Goal: Complete application form

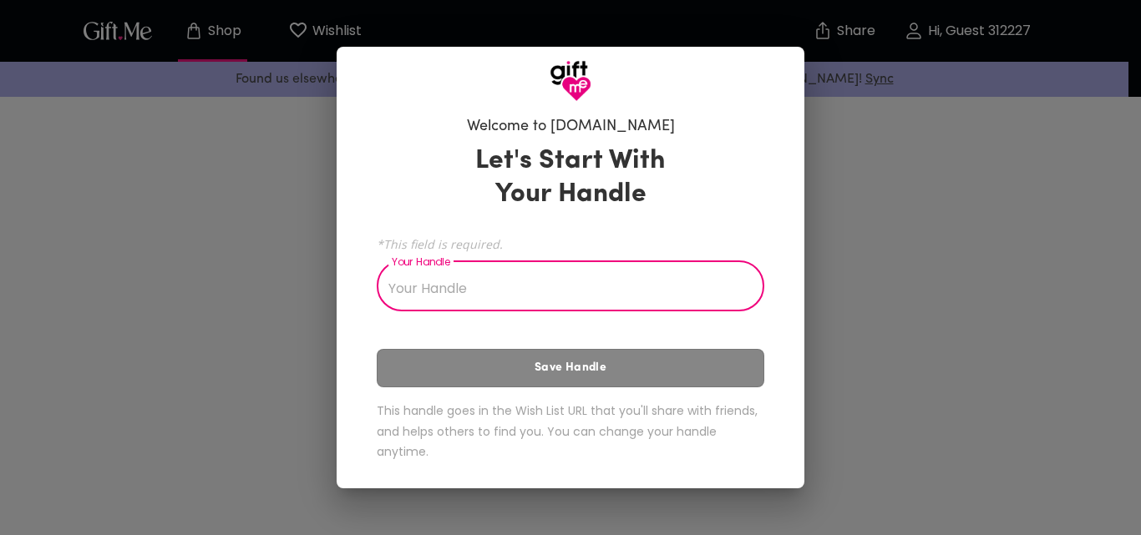
click at [507, 298] on input "Your Handle" at bounding box center [561, 288] width 369 height 47
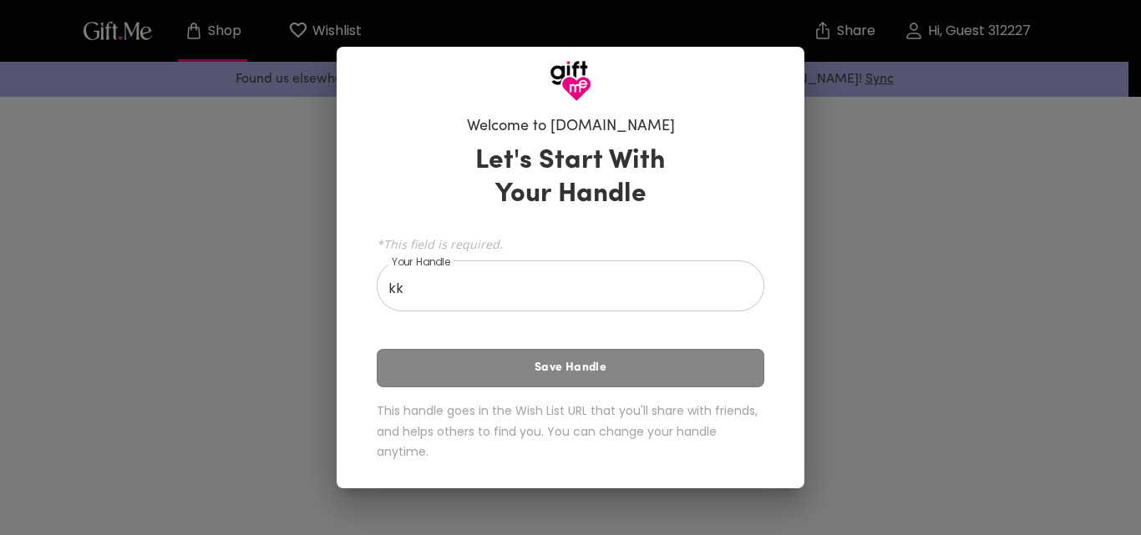
click at [551, 377] on div "Let's Start With Your Handle *This field is required. Your Handle kk Your Handl…" at bounding box center [571, 306] width 388 height 338
click at [556, 370] on div "Let's Start With Your Handle *This field is required. Your Handle kk Your Handl…" at bounding box center [571, 306] width 388 height 338
click at [427, 303] on input "kk" at bounding box center [561, 288] width 369 height 47
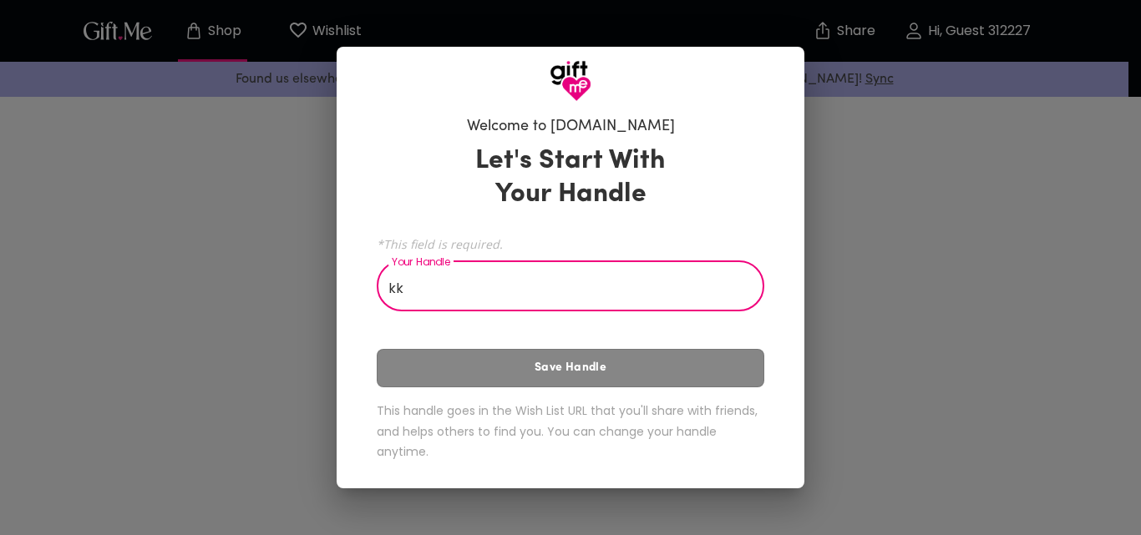
type input "k"
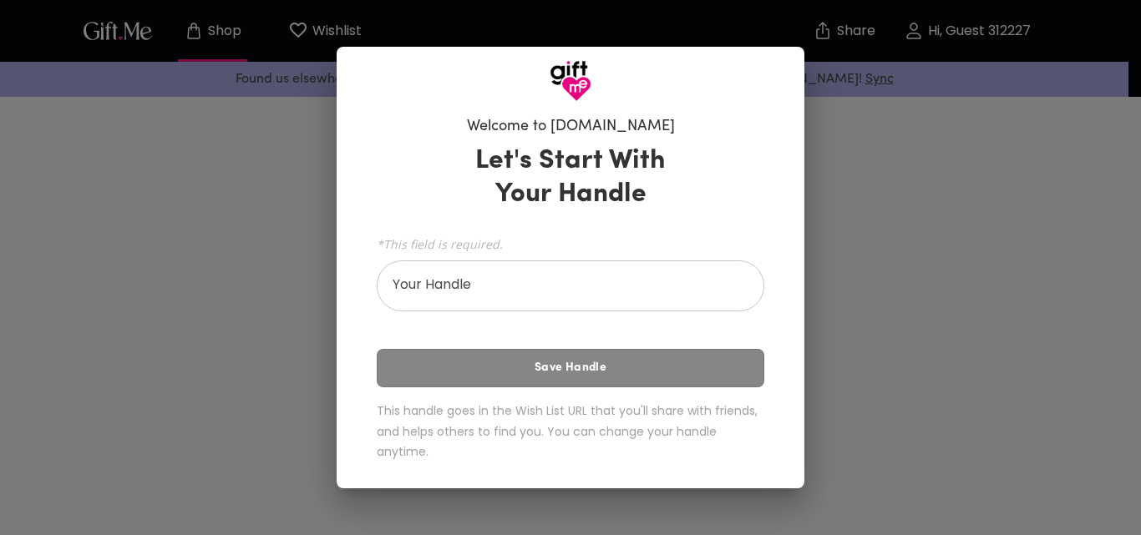
click at [647, 380] on div "Let's Start With Your Handle *This field is required. Your Handle Your Handle S…" at bounding box center [571, 306] width 388 height 338
click at [609, 312] on input "Your Handle" at bounding box center [561, 288] width 369 height 47
click at [851, 210] on div "Welcome to [DOMAIN_NAME] Let's Start With Your Handle *This field is required. …" at bounding box center [570, 267] width 1141 height 535
drag, startPoint x: 927, startPoint y: 244, endPoint x: 813, endPoint y: 256, distance: 115.1
click at [906, 252] on div "Welcome to [DOMAIN_NAME] Let's Start With Your Handle *This field is required. …" at bounding box center [570, 267] width 1141 height 535
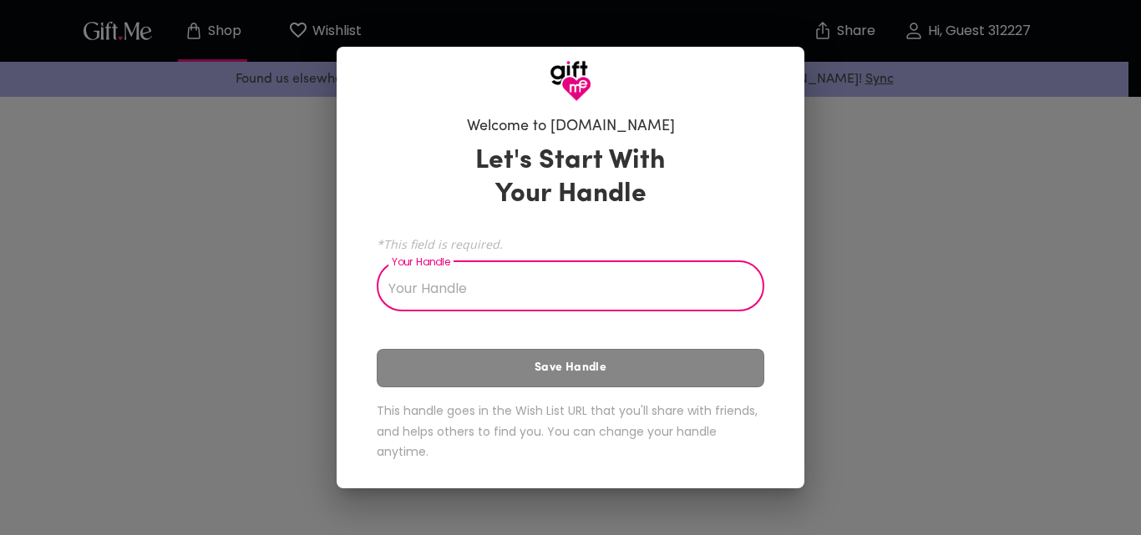
click at [393, 302] on input "Your Handle" at bounding box center [561, 288] width 369 height 47
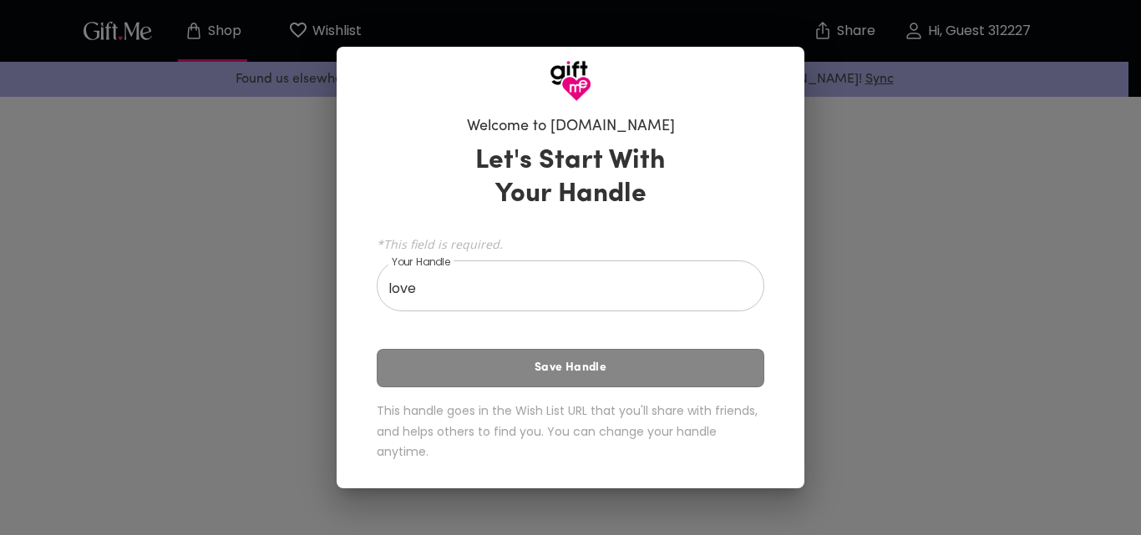
click at [962, 373] on div "Welcome to [DOMAIN_NAME] Let's Start With Your Handle *This field is required. …" at bounding box center [570, 267] width 1141 height 535
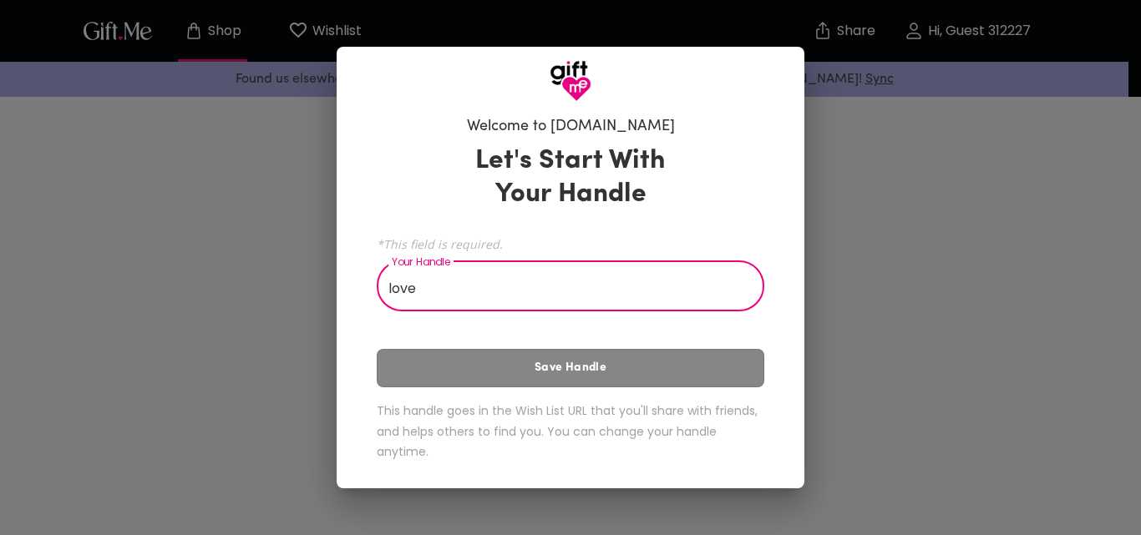
drag, startPoint x: 493, startPoint y: 311, endPoint x: 566, endPoint y: 308, distance: 72.7
click at [565, 308] on input "love" at bounding box center [561, 288] width 369 height 47
type input "love"
